Goal: Navigation & Orientation: Find specific page/section

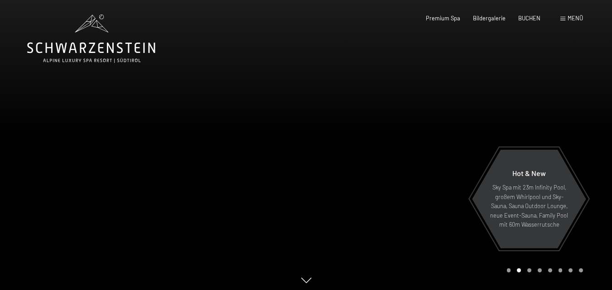
click at [563, 19] on span at bounding box center [562, 19] width 5 height 4
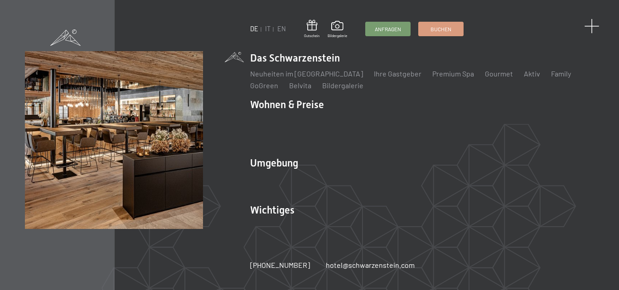
click at [589, 26] on span at bounding box center [591, 26] width 15 height 15
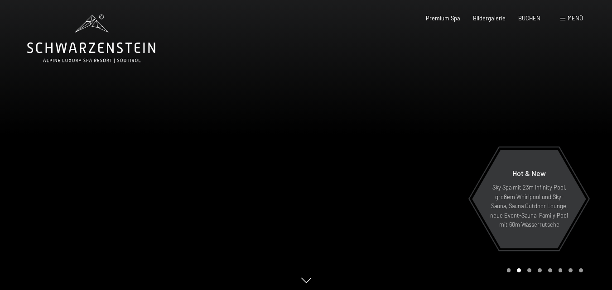
click at [563, 18] on span at bounding box center [562, 19] width 5 height 4
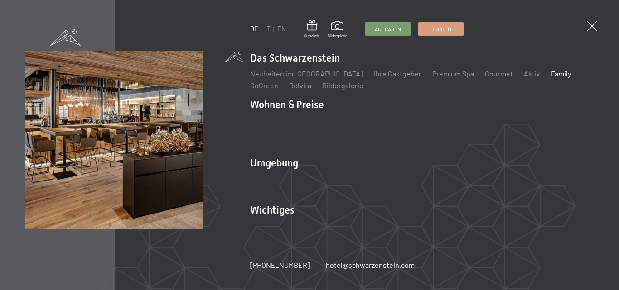
drag, startPoint x: 532, startPoint y: 79, endPoint x: 537, endPoint y: 79, distance: 4.6
click at [551, 78] on link "Family" at bounding box center [561, 73] width 20 height 9
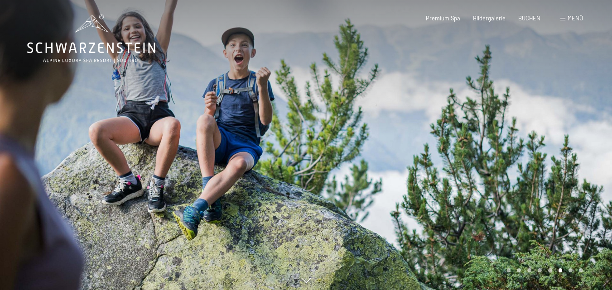
click at [562, 19] on span at bounding box center [562, 19] width 5 height 4
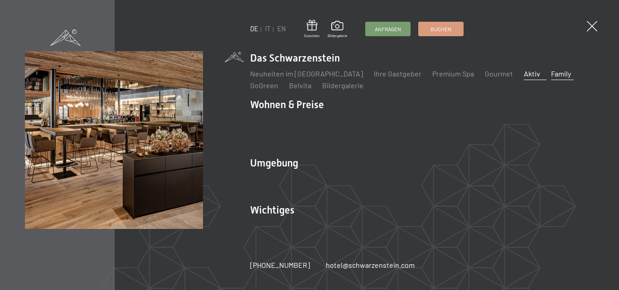
click at [523, 78] on link "Aktiv" at bounding box center [531, 73] width 16 height 9
